Goal: Information Seeking & Learning: Learn about a topic

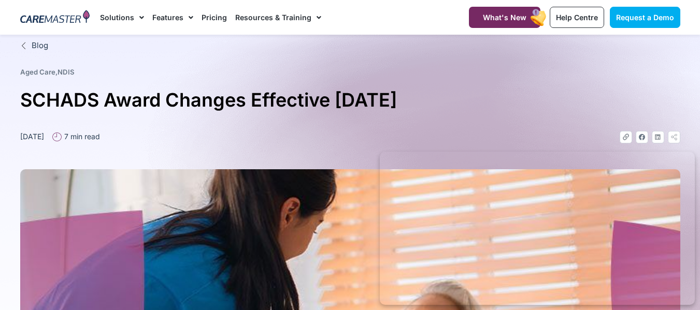
click at [169, 138] on div "[DATE] 7 min read" at bounding box center [185, 137] width 330 height 12
click at [266, 63] on div "Blog Aged Care , NDIS SCHADS Award Changes Effective 1 January 2025 December 24…" at bounding box center [350, 311] width 670 height 552
drag, startPoint x: 114, startPoint y: 111, endPoint x: 123, endPoint y: 107, distance: 9.7
click at [128, 108] on h1 "SCHADS Award Changes Effective 1 January 2025" at bounding box center [350, 100] width 660 height 31
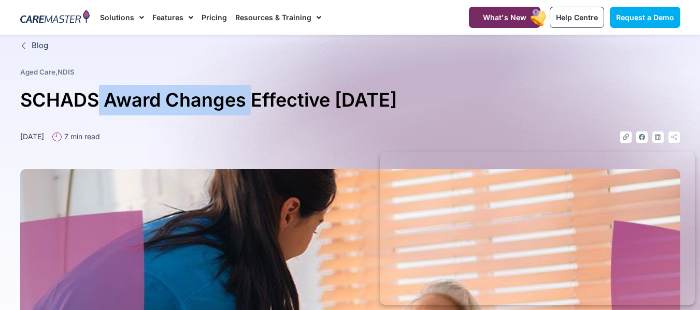
drag, startPoint x: 98, startPoint y: 105, endPoint x: 249, endPoint y: 117, distance: 151.7
click at [249, 117] on div "Blog Aged Care , NDIS SCHADS Award Changes Effective 1 January 2025 December 24…" at bounding box center [350, 311] width 670 height 552
copy h1 "Award Changes"
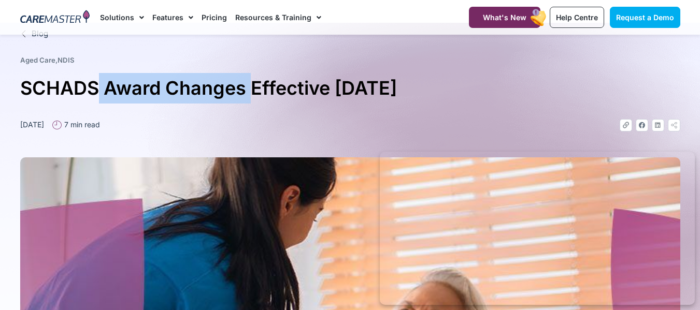
scroll to position [12, 0]
click at [230, 99] on h1 "SCHADS Award Changes Effective [DATE]" at bounding box center [350, 88] width 660 height 31
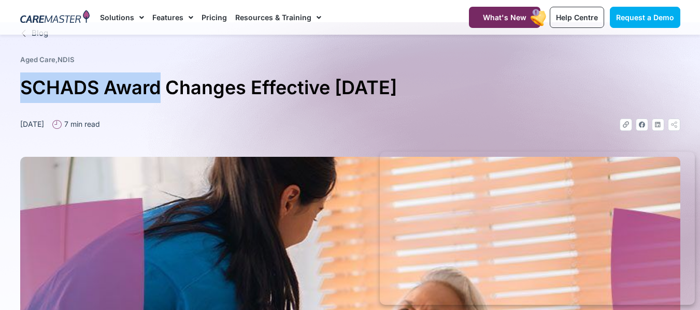
drag, startPoint x: 160, startPoint y: 88, endPoint x: 17, endPoint y: 90, distance: 143.5
click at [17, 90] on div "Blog Aged Care , NDIS SCHADS Award Changes Effective 1 January 2025 December 24…" at bounding box center [350, 298] width 670 height 552
copy h1 "SCHADS Award"
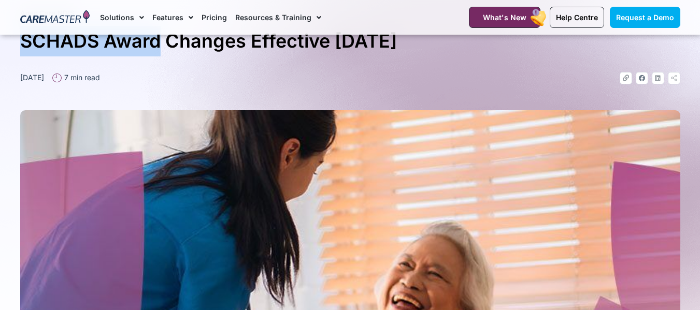
scroll to position [0, 0]
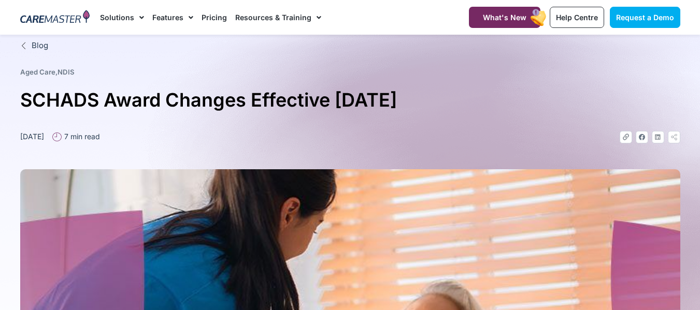
click at [361, 112] on h1 "SCHADS Award Changes Effective [DATE]" at bounding box center [350, 100] width 660 height 31
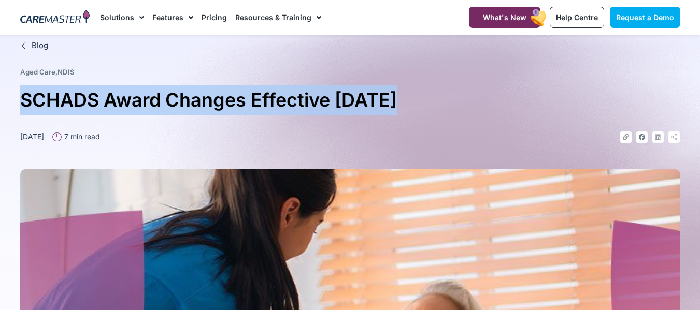
click at [361, 112] on h1 "SCHADS Award Changes Effective [DATE]" at bounding box center [350, 100] width 660 height 31
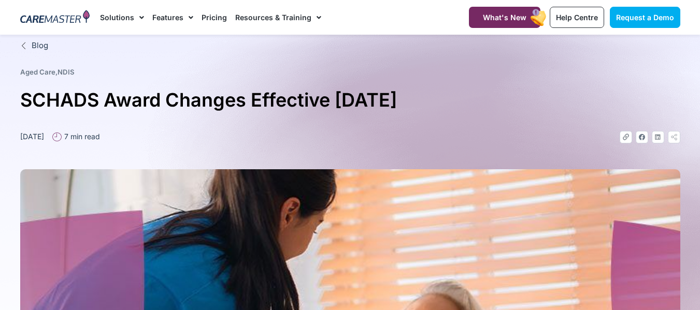
click at [361, 112] on h1 "SCHADS Award Changes Effective [DATE]" at bounding box center [350, 100] width 660 height 31
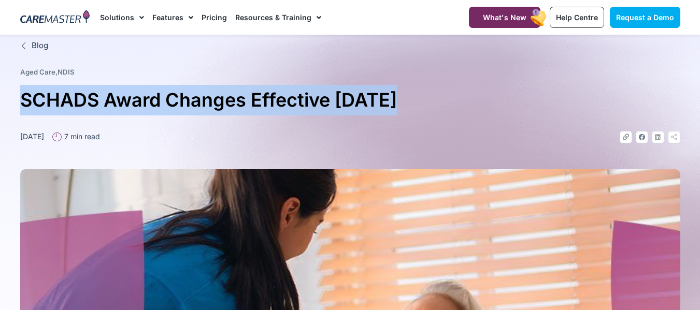
click at [361, 112] on h1 "SCHADS Award Changes Effective [DATE]" at bounding box center [350, 100] width 660 height 31
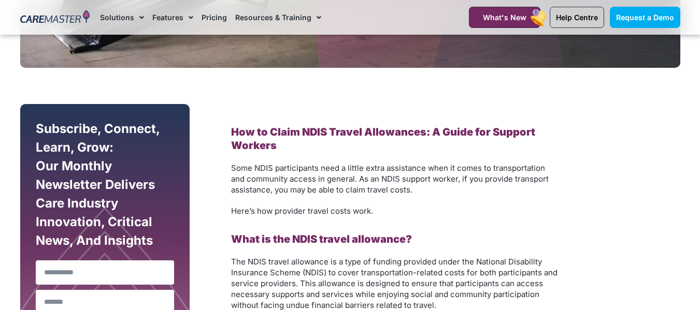
scroll to position [681, 0]
